Goal: Check status: Check status

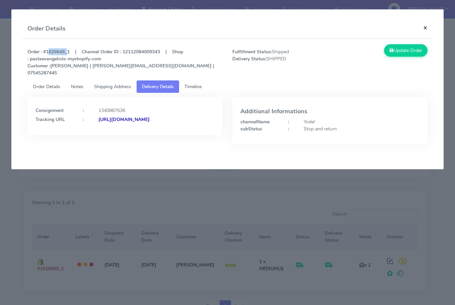
click at [426, 28] on button "×" at bounding box center [425, 28] width 15 height 18
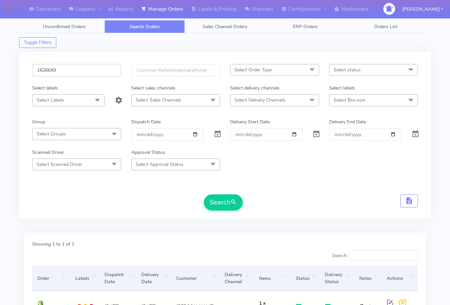
click at [74, 73] on input "1626649" at bounding box center [76, 70] width 89 height 12
paste input "5917"
click at [222, 197] on button "Search" at bounding box center [223, 202] width 39 height 16
click at [80, 69] on input "1625917" at bounding box center [76, 70] width 89 height 12
paste input "77"
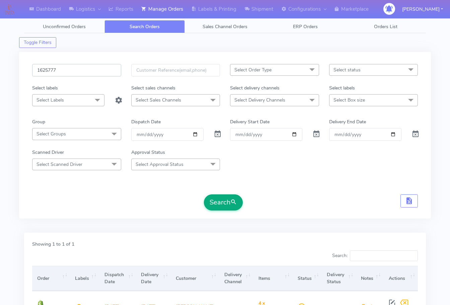
type input "1625777"
click at [218, 199] on button "Search" at bounding box center [223, 202] width 39 height 16
drag, startPoint x: 80, startPoint y: 69, endPoint x: 94, endPoint y: 89, distance: 24.3
click at [80, 69] on input "1625777" at bounding box center [76, 70] width 89 height 12
paste input "521"
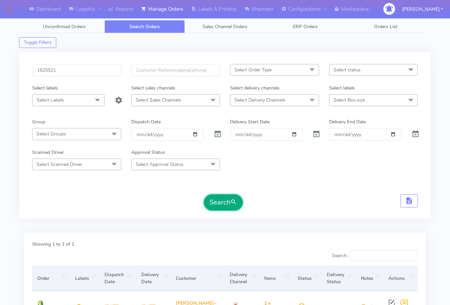
click at [213, 200] on button "Search" at bounding box center [223, 202] width 39 height 16
drag, startPoint x: 85, startPoint y: 70, endPoint x: 120, endPoint y: 104, distance: 49.0
click at [85, 70] on input "1625521" at bounding box center [76, 70] width 89 height 12
paste input "6740"
type input "1626740"
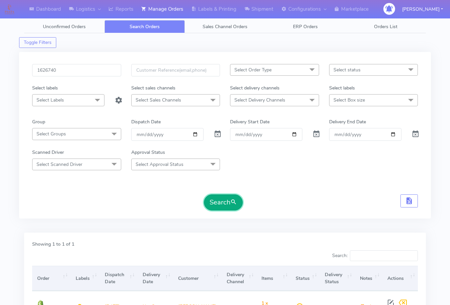
click at [230, 204] on button "Search" at bounding box center [223, 202] width 39 height 16
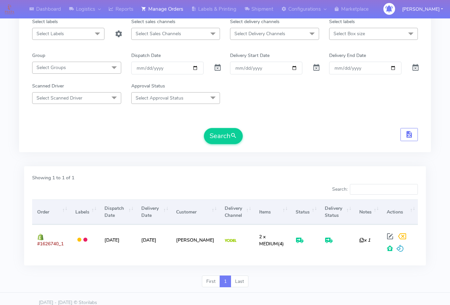
scroll to position [74, 0]
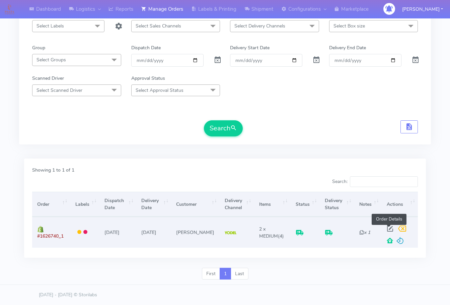
click at [390, 228] on span at bounding box center [390, 230] width 12 height 6
select select "5"
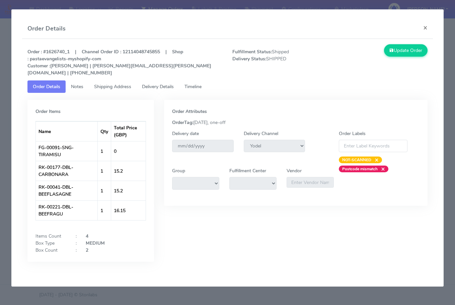
click at [103, 83] on span "Shipping Address" at bounding box center [112, 86] width 37 height 6
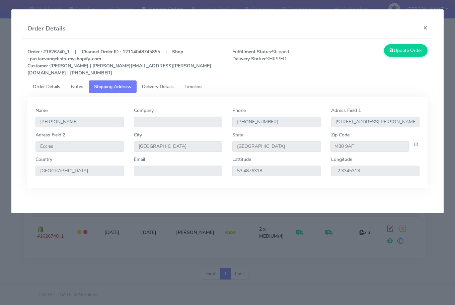
click at [156, 83] on span "Delivery Details" at bounding box center [158, 86] width 32 height 6
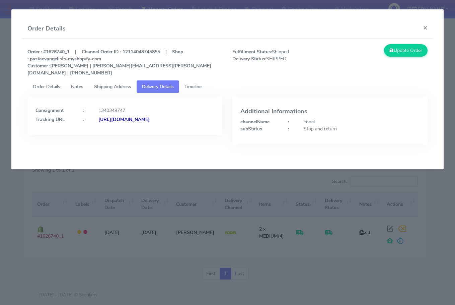
drag, startPoint x: 182, startPoint y: 128, endPoint x: 107, endPoint y: 136, distance: 74.8
click at [107, 136] on div "Consignment : 1340349747 Tracking URL : [URL][DOMAIN_NAME]" at bounding box center [124, 126] width 205 height 58
click at [226, 127] on div "Consignment : 1340349747 Tracking URL : [URL][DOMAIN_NAME]" at bounding box center [124, 126] width 205 height 58
drag, startPoint x: 213, startPoint y: 125, endPoint x: 108, endPoint y: 137, distance: 105.3
click at [108, 137] on div "Consignment : 1340349747 Tracking URL : [URL][DOMAIN_NAME]" at bounding box center [124, 126] width 205 height 58
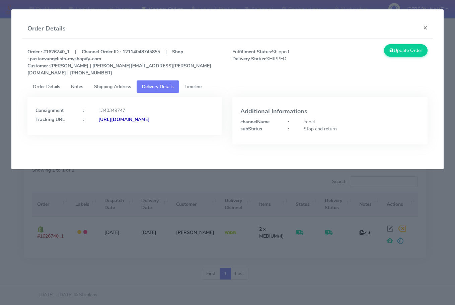
copy strong "JJD0002249960902520"
click at [424, 27] on button "×" at bounding box center [425, 28] width 15 height 18
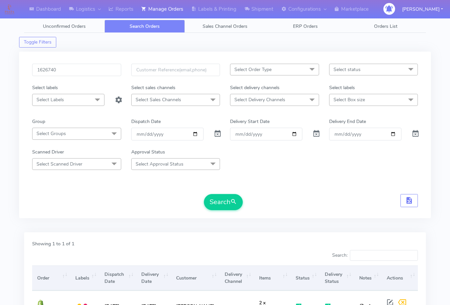
scroll to position [0, 0]
click at [70, 71] on input "1626740" at bounding box center [76, 70] width 89 height 12
paste input "195"
type input "1626195"
click at [214, 201] on button "Search" at bounding box center [223, 202] width 39 height 16
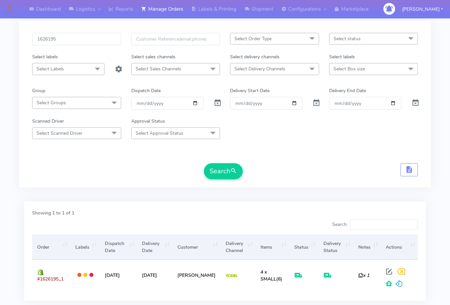
scroll to position [74, 0]
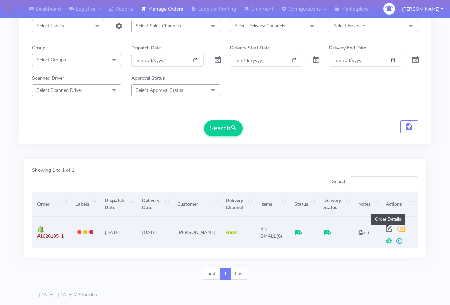
click at [387, 227] on span at bounding box center [389, 230] width 12 height 6
select select "5"
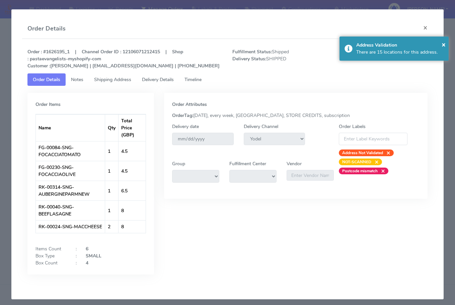
click at [107, 75] on link "Shipping Address" at bounding box center [113, 79] width 48 height 12
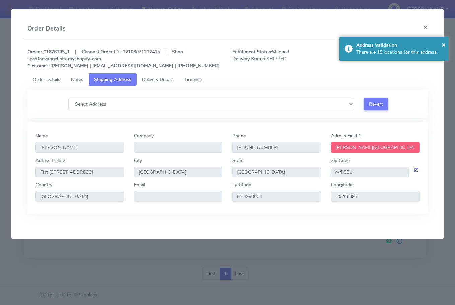
click at [155, 77] on span "Delivery Details" at bounding box center [158, 79] width 32 height 6
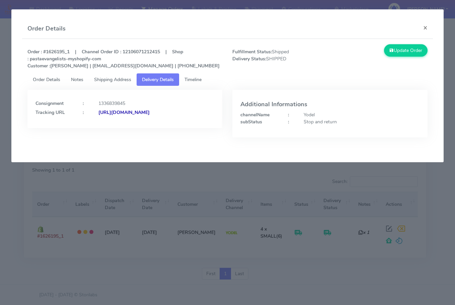
drag, startPoint x: 194, startPoint y: 128, endPoint x: 108, endPoint y: 136, distance: 86.8
click at [108, 136] on div "Consignment : 1336839845 Tracking URL : [URL][DOMAIN_NAME]" at bounding box center [124, 119] width 205 height 58
copy strong "JJD0002249960902134"
click at [426, 27] on button "×" at bounding box center [425, 28] width 15 height 18
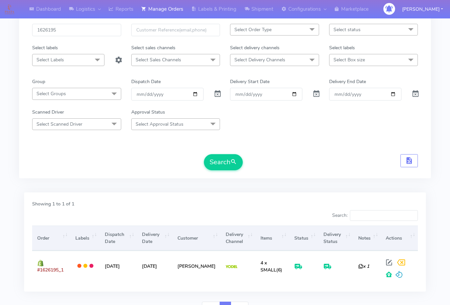
scroll to position [0, 0]
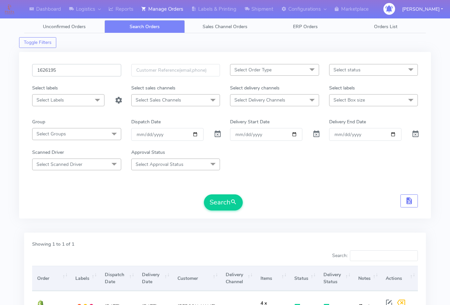
click at [69, 71] on input "1626195" at bounding box center [76, 70] width 89 height 12
paste input "5897"
click at [226, 199] on button "Search" at bounding box center [223, 202] width 39 height 16
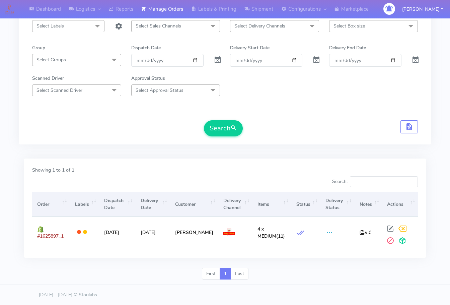
scroll to position [7, 0]
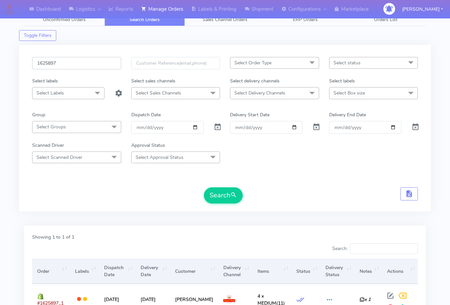
click at [73, 64] on input "1625897" at bounding box center [76, 63] width 89 height 12
paste input "6603"
type input "1626603"
click at [224, 195] on button "Search" at bounding box center [223, 195] width 39 height 16
